Goal: Task Accomplishment & Management: Manage account settings

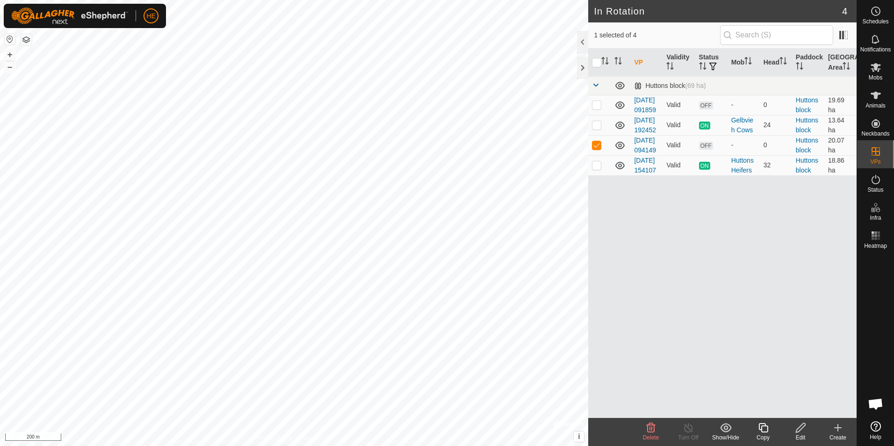
checkbox input "false"
click at [597, 109] on p-checkbox at bounding box center [596, 104] width 9 height 7
checkbox input "false"
click at [596, 149] on p-checkbox at bounding box center [596, 144] width 9 height 7
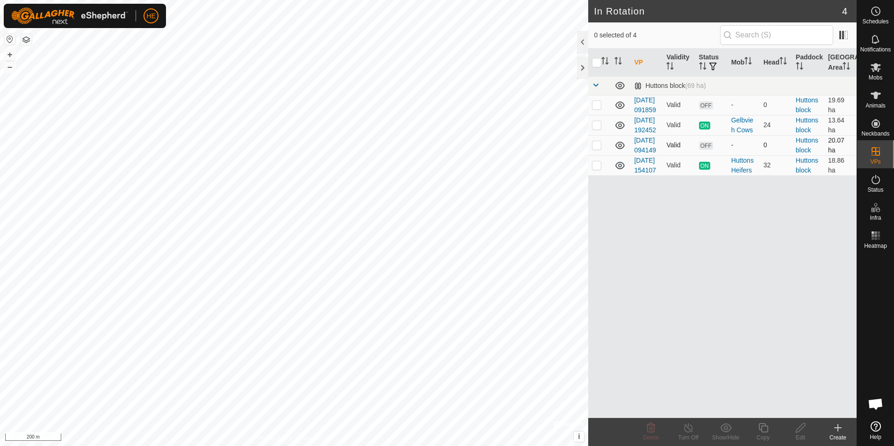
checkbox input "true"
click at [801, 429] on icon at bounding box center [801, 427] width 12 height 11
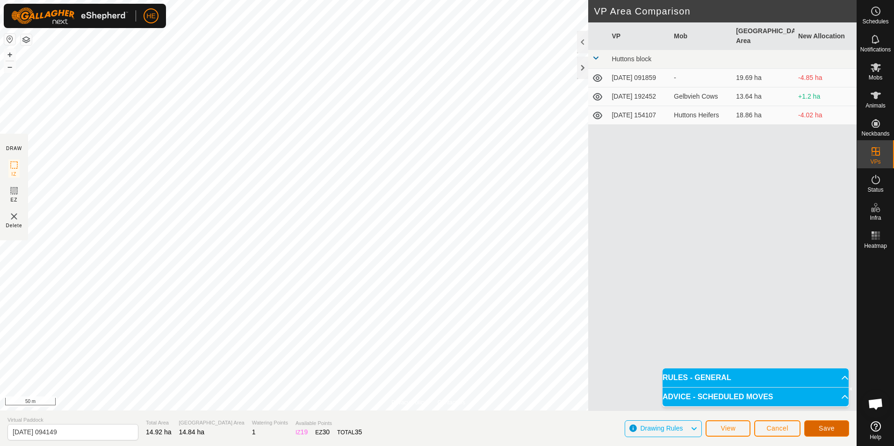
click at [822, 427] on span "Save" at bounding box center [827, 428] width 16 height 7
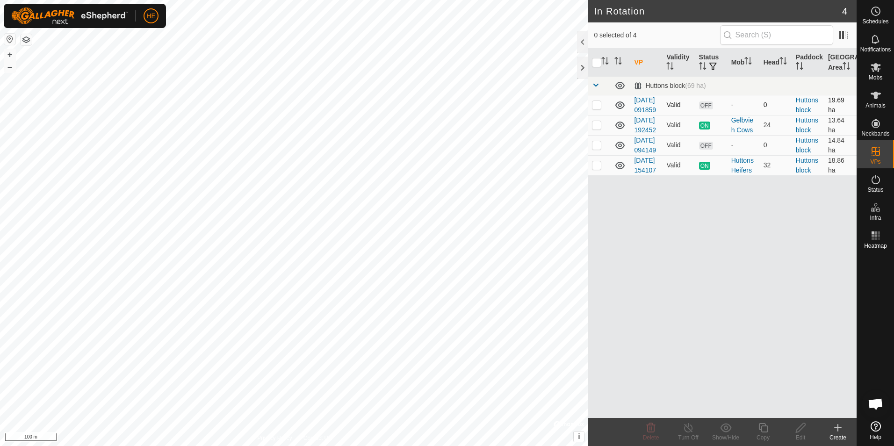
click at [596, 109] on p-checkbox at bounding box center [596, 104] width 9 height 7
checkbox input "false"
click at [599, 149] on p-checkbox at bounding box center [596, 144] width 9 height 7
click at [597, 149] on p-checkbox at bounding box center [596, 144] width 9 height 7
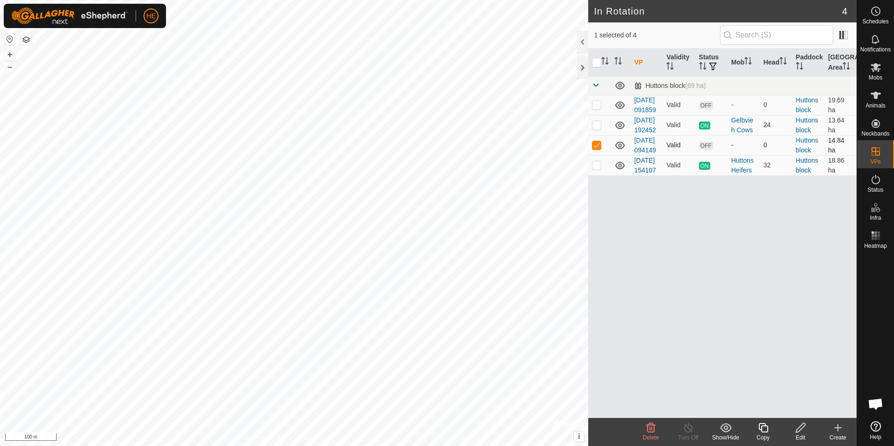
checkbox input "false"
click at [875, 69] on icon at bounding box center [876, 67] width 10 height 9
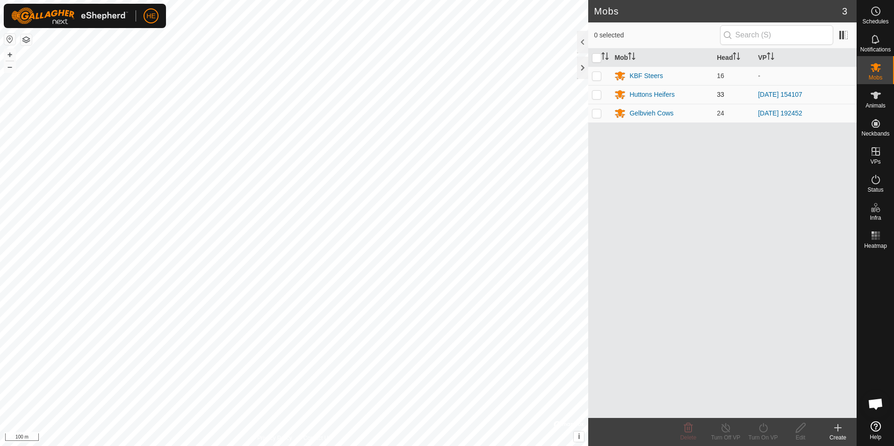
click at [596, 94] on p-checkbox at bounding box center [596, 94] width 9 height 7
checkbox input "true"
click at [763, 428] on icon at bounding box center [764, 427] width 12 height 11
click at [673, 334] on div "Mob Head VP KBF Steers 16 - Huttons Heifers 33 2025-10-08 154107 Gelbvieh Cows …" at bounding box center [722, 234] width 268 height 370
click at [874, 96] on icon at bounding box center [876, 95] width 10 height 7
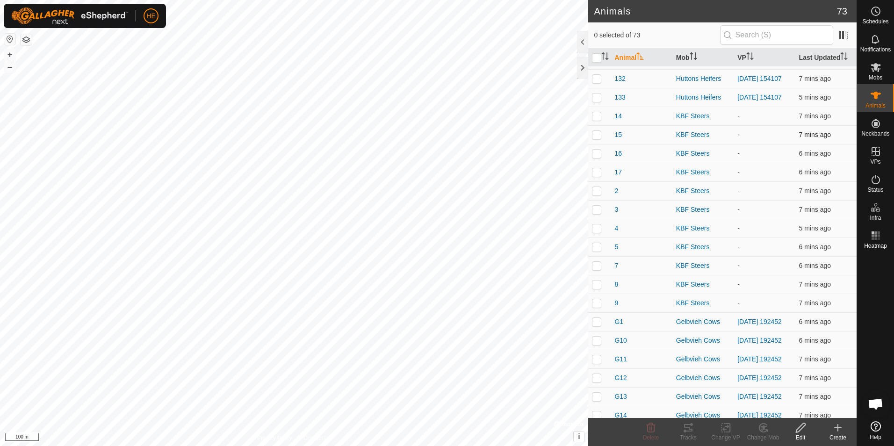
scroll to position [625, 0]
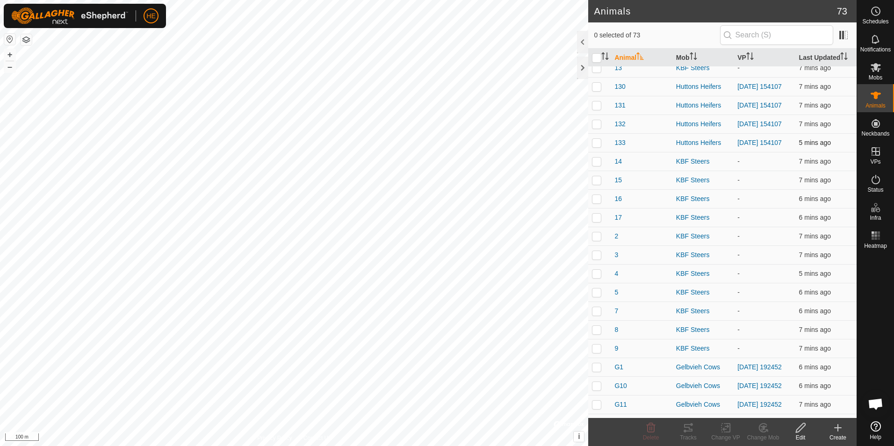
click at [597, 146] on p-checkbox at bounding box center [596, 142] width 9 height 7
checkbox input "true"
click at [599, 128] on p-checkbox at bounding box center [596, 123] width 9 height 7
checkbox input "true"
click at [596, 109] on p-checkbox at bounding box center [596, 105] width 9 height 7
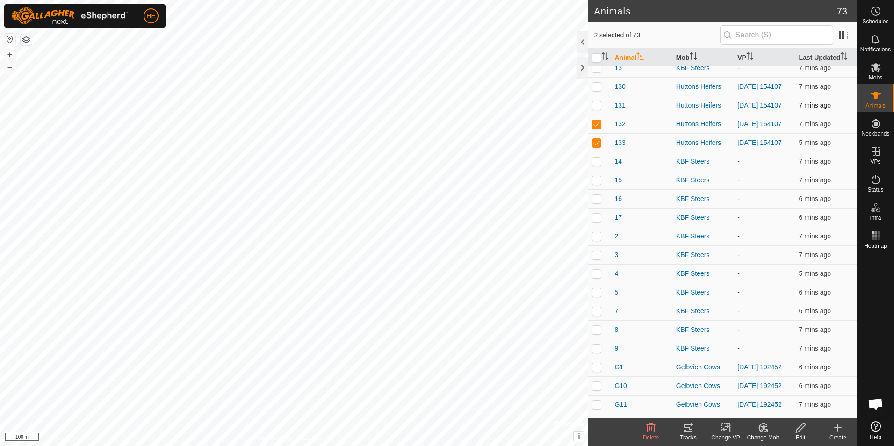
checkbox input "true"
click at [599, 90] on p-checkbox at bounding box center [596, 86] width 9 height 7
checkbox input "true"
click at [597, 53] on p-checkbox at bounding box center [596, 48] width 9 height 7
checkbox input "true"
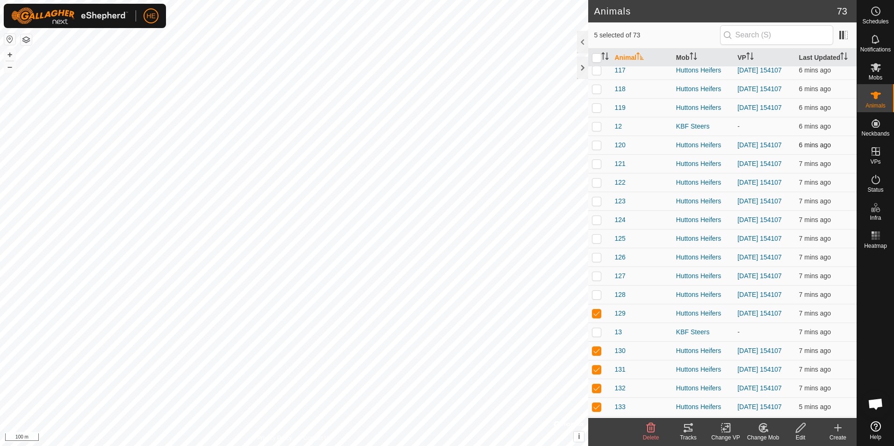
scroll to position [345, 0]
click at [595, 315] on p-checkbox at bounding box center [596, 310] width 9 height 7
checkbox input "true"
click at [594, 296] on p-checkbox at bounding box center [596, 292] width 9 height 7
checkbox input "true"
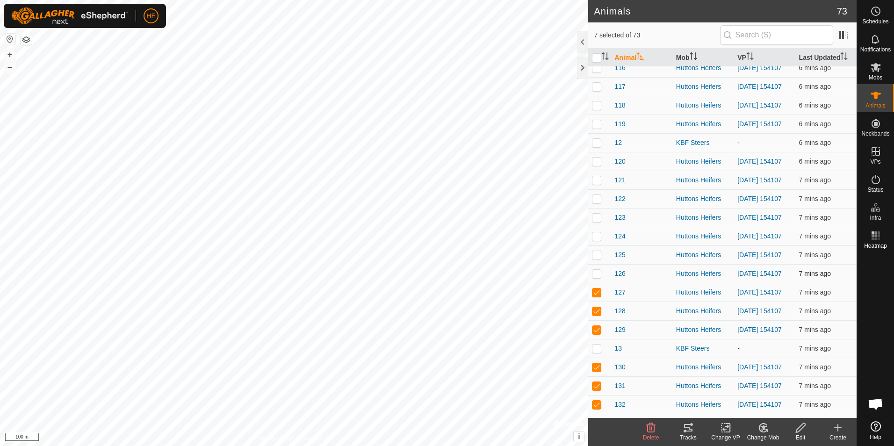
click at [596, 277] on p-checkbox at bounding box center [596, 273] width 9 height 7
checkbox input "true"
click at [598, 259] on p-checkbox at bounding box center [596, 254] width 9 height 7
checkbox input "true"
click at [598, 240] on p-checkbox at bounding box center [596, 235] width 9 height 7
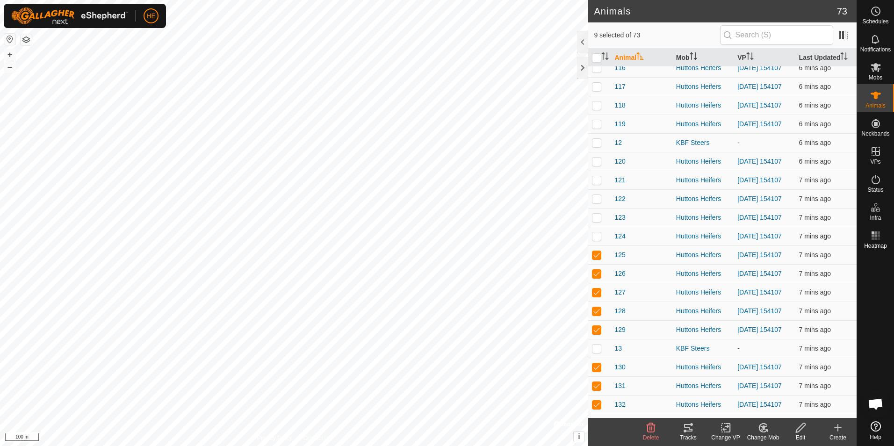
checkbox input "true"
click at [598, 221] on p-checkbox at bounding box center [596, 217] width 9 height 7
checkbox input "true"
click at [598, 203] on p-checkbox at bounding box center [596, 198] width 9 height 7
checkbox input "true"
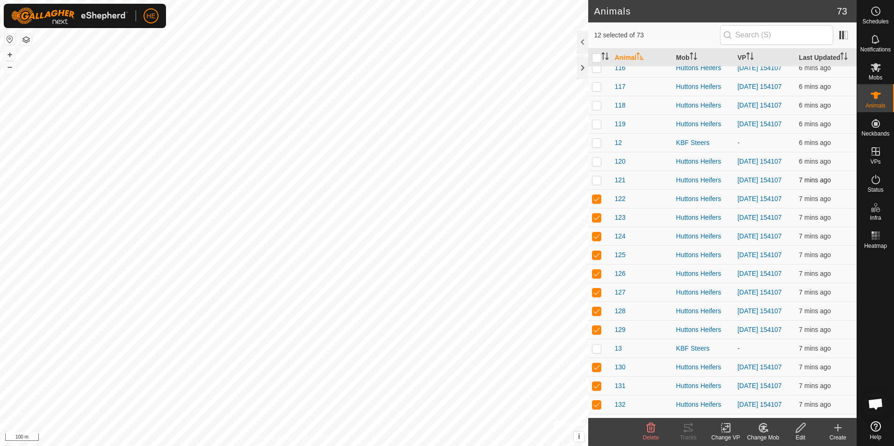
click at [597, 184] on p-checkbox at bounding box center [596, 179] width 9 height 7
checkbox input "true"
click at [597, 165] on p-checkbox at bounding box center [596, 161] width 9 height 7
checkbox input "true"
click at [595, 128] on p-checkbox at bounding box center [596, 123] width 9 height 7
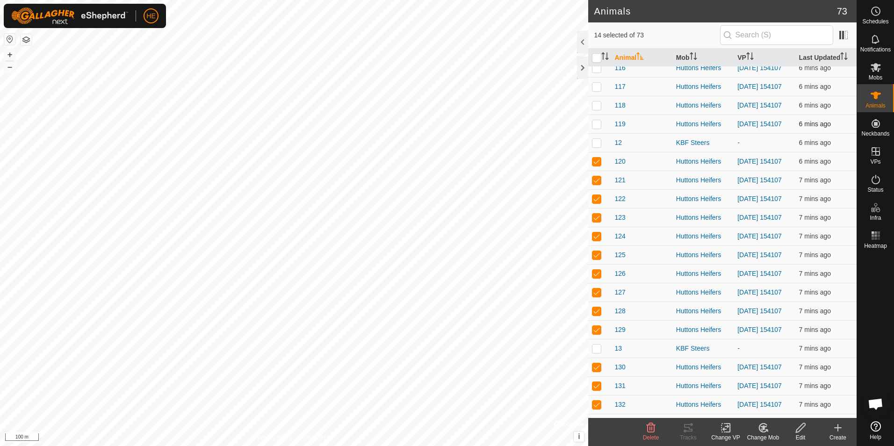
checkbox input "true"
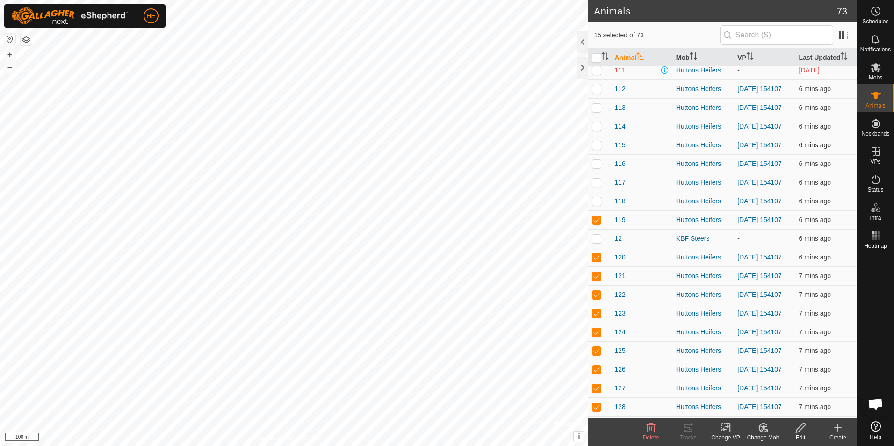
scroll to position [204, 0]
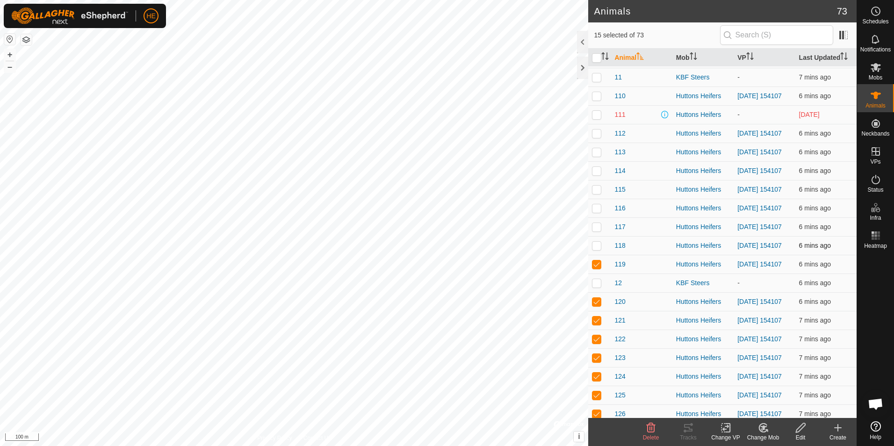
click at [596, 249] on p-checkbox at bounding box center [596, 245] width 9 height 7
checkbox input "true"
click at [597, 231] on p-checkbox at bounding box center [596, 226] width 9 height 7
checkbox input "true"
click at [596, 212] on p-checkbox at bounding box center [596, 207] width 9 height 7
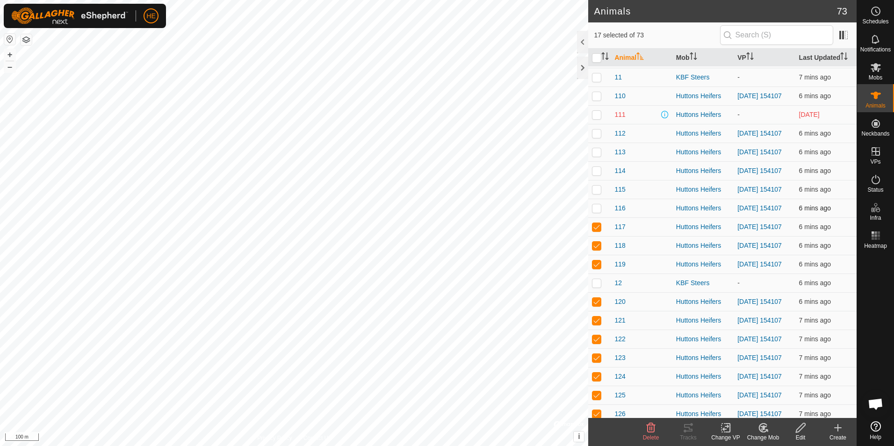
checkbox input "true"
click at [594, 193] on p-checkbox at bounding box center [596, 189] width 9 height 7
checkbox input "true"
click at [597, 174] on p-checkbox at bounding box center [596, 170] width 9 height 7
checkbox input "true"
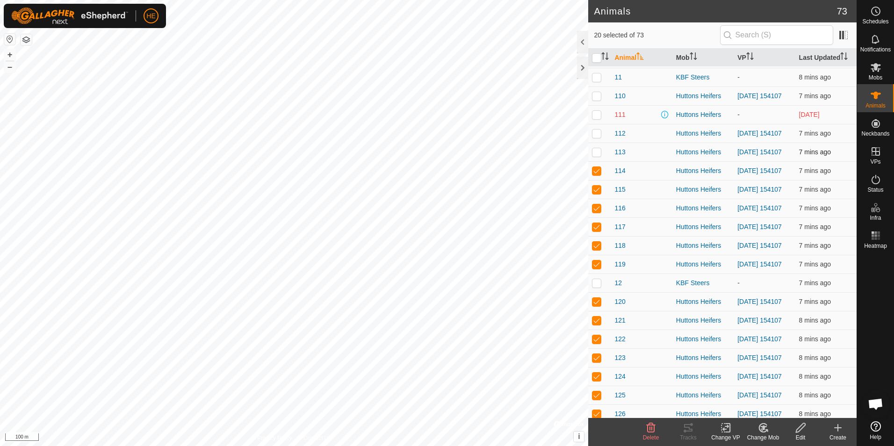
click at [594, 156] on p-checkbox at bounding box center [596, 151] width 9 height 7
checkbox input "true"
drag, startPoint x: 596, startPoint y: 146, endPoint x: 604, endPoint y: 148, distance: 7.8
click at [597, 137] on p-checkbox at bounding box center [596, 133] width 9 height 7
checkbox input "true"
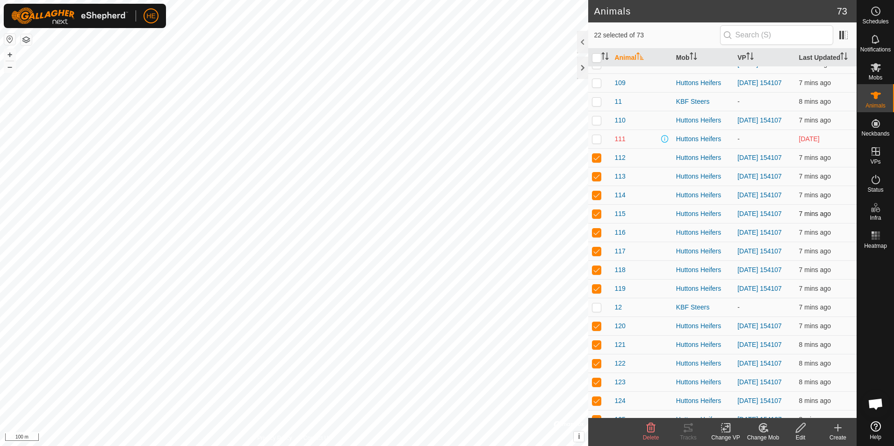
scroll to position [111, 0]
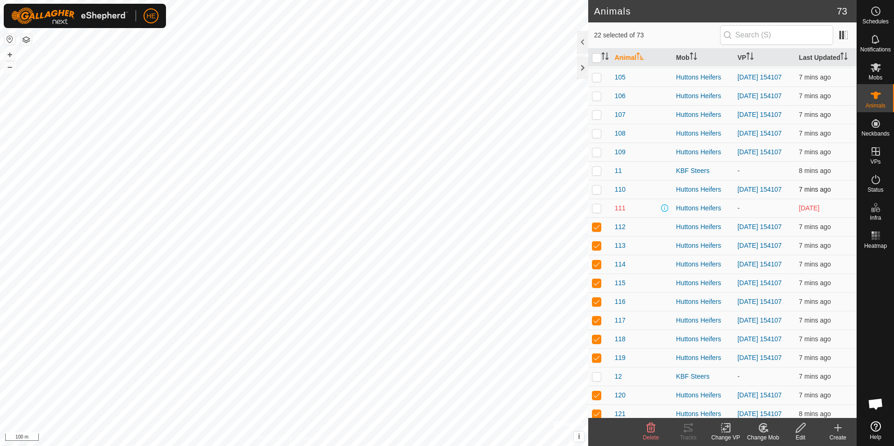
click at [596, 193] on p-checkbox at bounding box center [596, 189] width 9 height 7
checkbox input "true"
click at [598, 156] on p-checkbox at bounding box center [596, 151] width 9 height 7
checkbox input "true"
click at [599, 137] on p-checkbox at bounding box center [596, 133] width 9 height 7
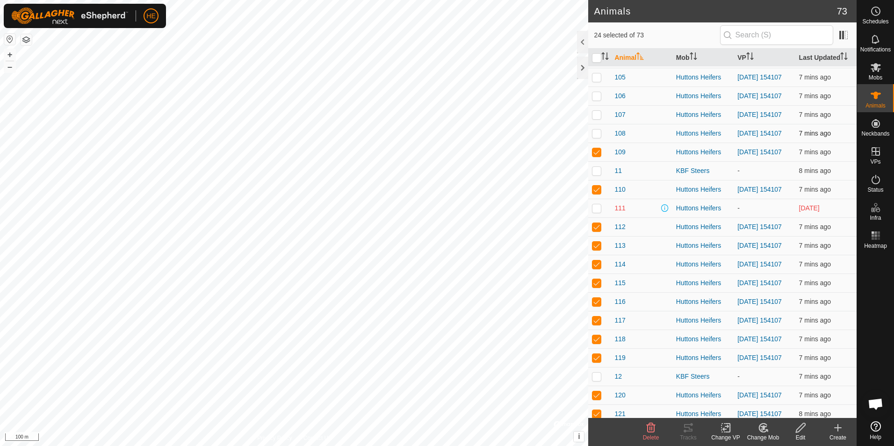
checkbox input "true"
click at [597, 118] on p-checkbox at bounding box center [596, 114] width 9 height 7
checkbox input "true"
click at [599, 100] on p-checkbox at bounding box center [596, 95] width 9 height 7
checkbox input "true"
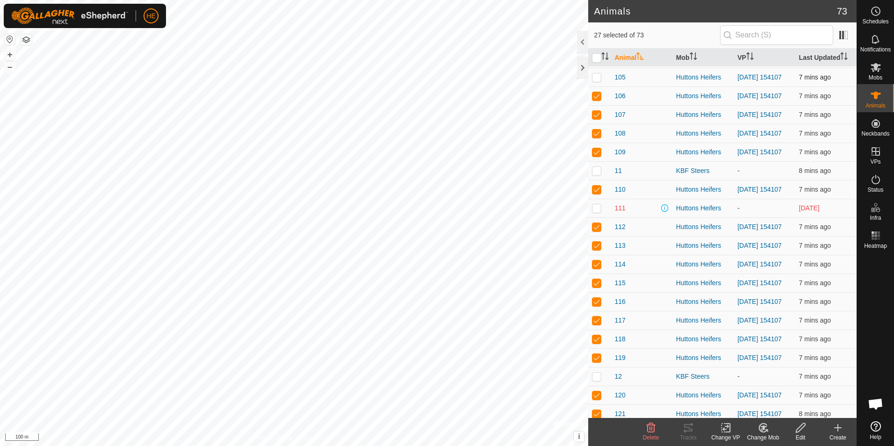
click at [600, 81] on p-checkbox at bounding box center [596, 76] width 9 height 7
checkbox input "true"
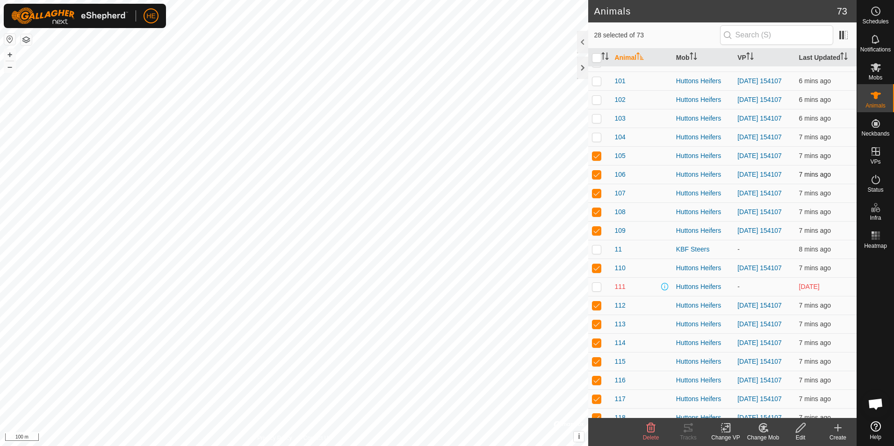
scroll to position [0, 0]
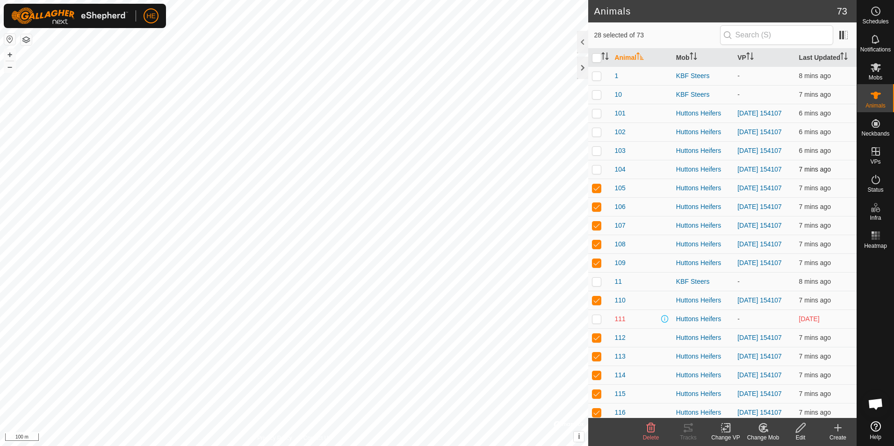
click at [596, 173] on p-checkbox at bounding box center [596, 169] width 9 height 7
checkbox input "true"
click at [599, 152] on p-checkbox at bounding box center [596, 150] width 9 height 7
checkbox input "true"
click at [596, 131] on p-checkbox at bounding box center [596, 131] width 9 height 7
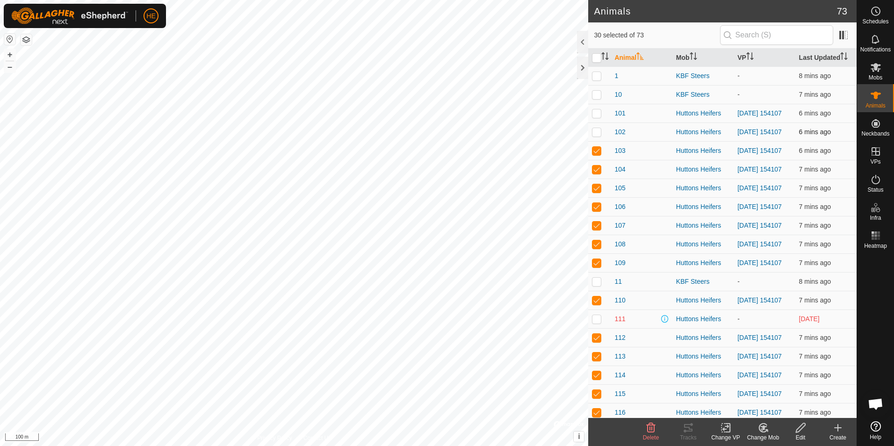
checkbox input "true"
click at [595, 112] on p-checkbox at bounding box center [596, 112] width 9 height 7
checkbox input "true"
click at [727, 427] on icon at bounding box center [726, 428] width 7 height 6
click at [750, 388] on link "Choose VP..." at bounding box center [754, 387] width 93 height 19
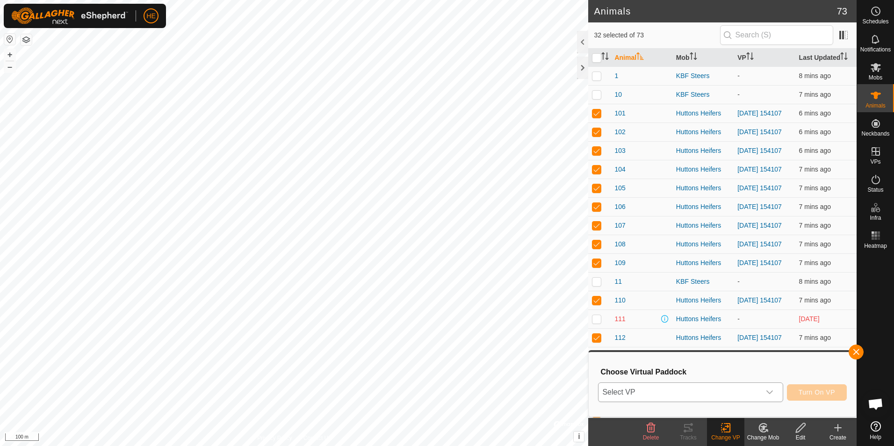
click at [771, 391] on icon "dropdown trigger" at bounding box center [769, 392] width 7 height 7
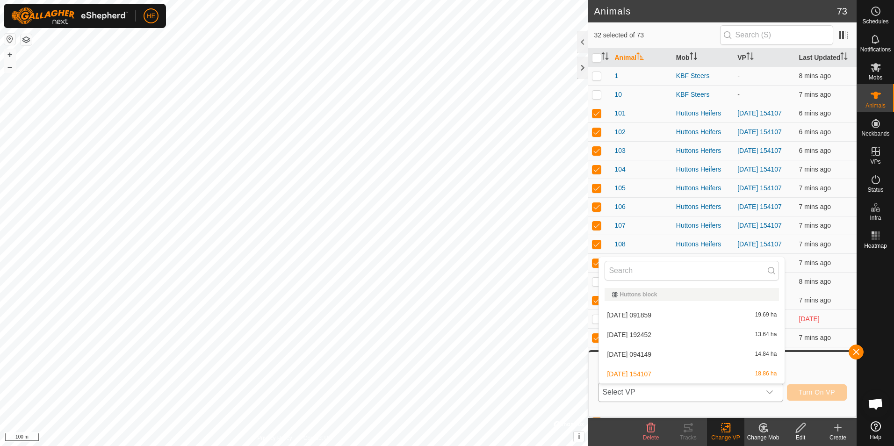
click at [653, 354] on li "2025-10-07 094149 14.84 ha" at bounding box center [692, 354] width 186 height 19
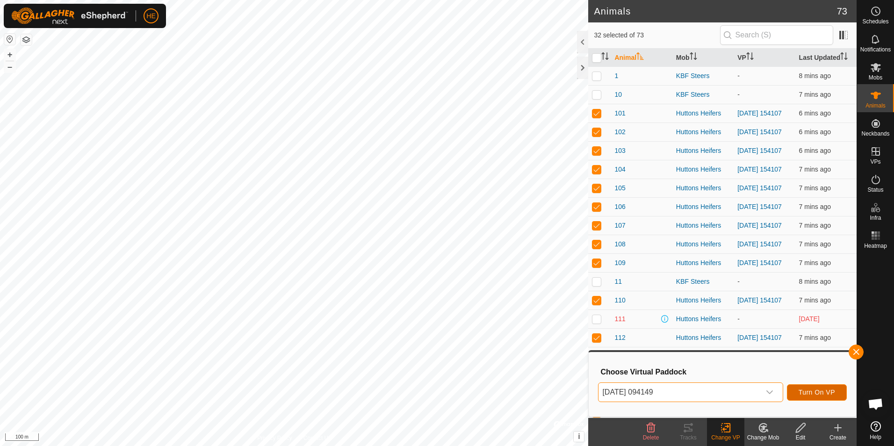
click at [817, 390] on span "Turn On VP" at bounding box center [817, 392] width 36 height 7
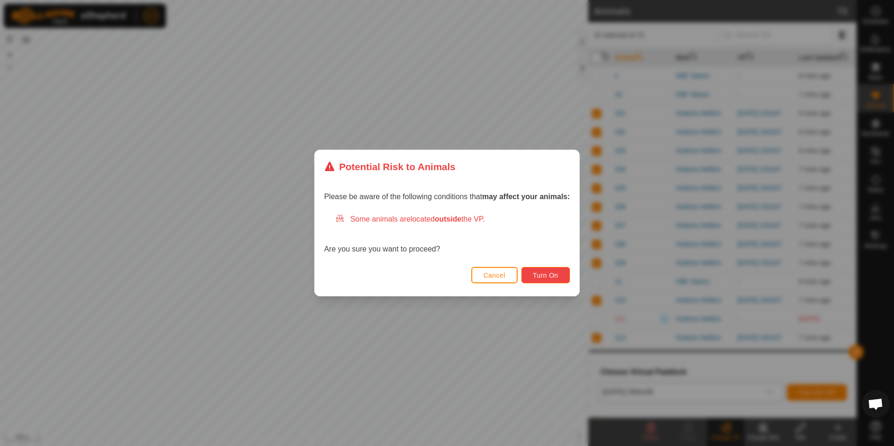
click at [546, 275] on span "Turn On" at bounding box center [545, 275] width 25 height 7
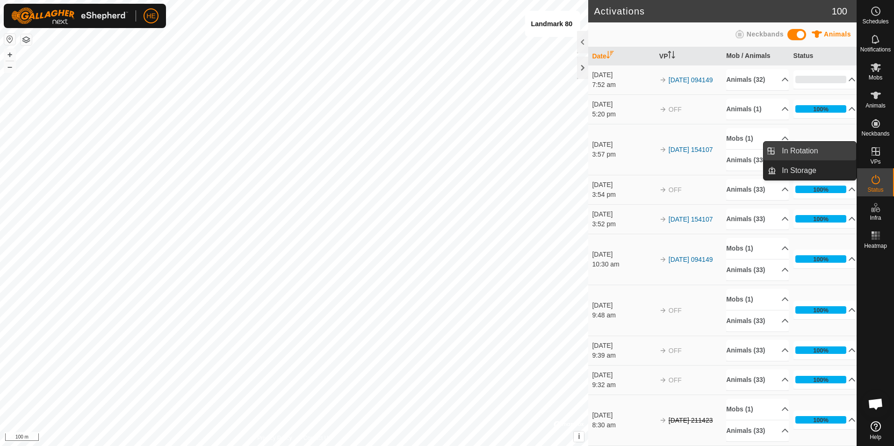
click at [828, 149] on link "In Rotation" at bounding box center [816, 151] width 80 height 19
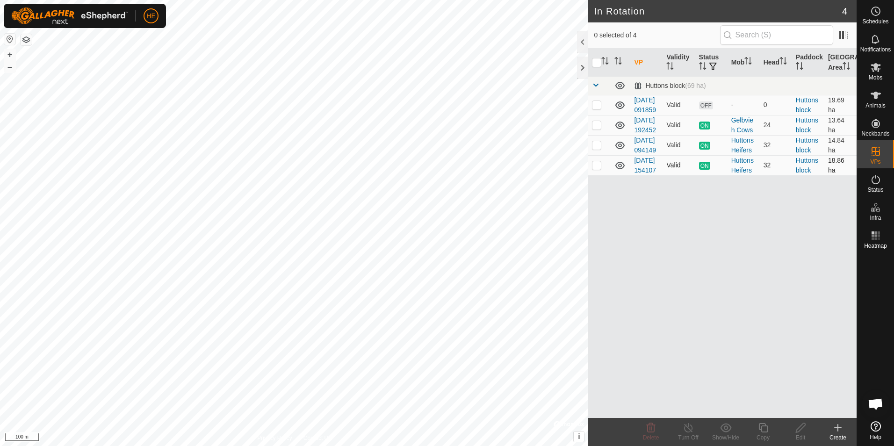
click at [619, 169] on icon at bounding box center [620, 165] width 9 height 7
checkbox input "false"
